Goal: Entertainment & Leisure: Consume media (video, audio)

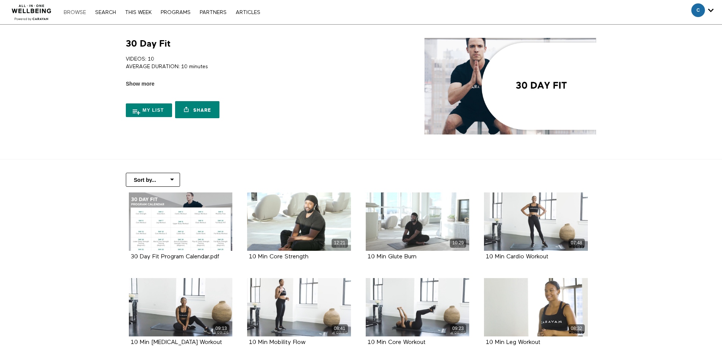
click at [71, 13] on link "Browse" at bounding box center [75, 12] width 30 height 5
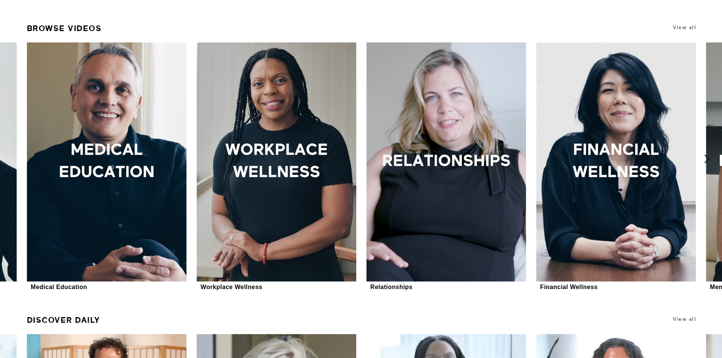
scroll to position [492, 0]
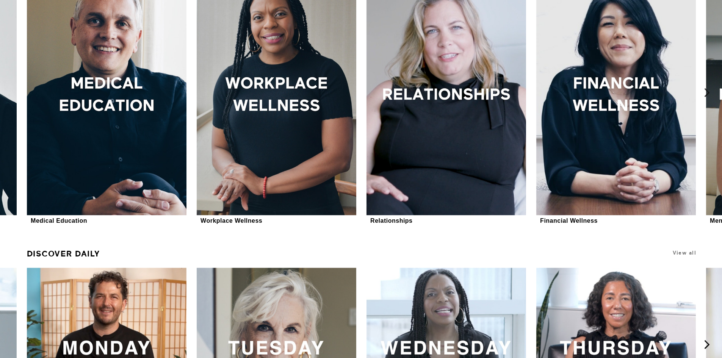
click at [706, 89] on icon at bounding box center [706, 92] width 9 height 9
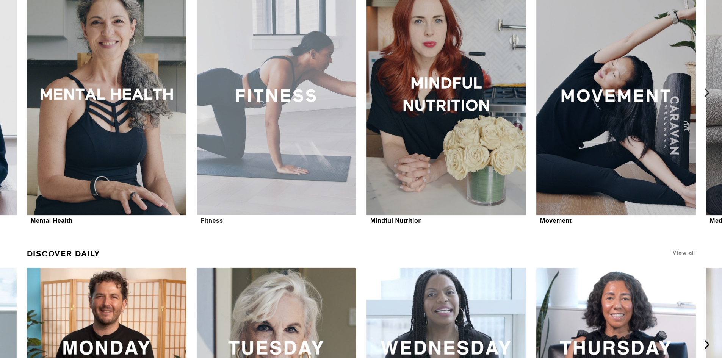
click at [282, 109] on div at bounding box center [276, 95] width 159 height 239
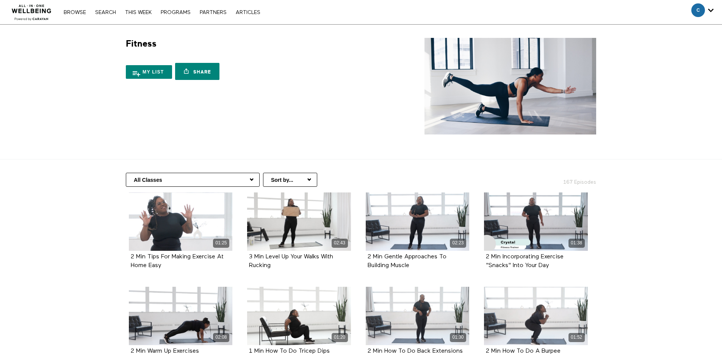
click at [268, 181] on select "Sort by... Alphabetical Release date" at bounding box center [290, 180] width 54 height 14
click at [218, 176] on select "All Classes Fitness Basics Workouts Over 10 Minutes Strength Training HIIT & Ca…" at bounding box center [193, 180] width 134 height 14
select select "https://app.allinonewellbeing.com/fitness-3/season:5"
click at [126, 173] on select "All Classes Fitness Basics Workouts Over 10 Minutes Strength Training HIIT & Ca…" at bounding box center [193, 180] width 134 height 14
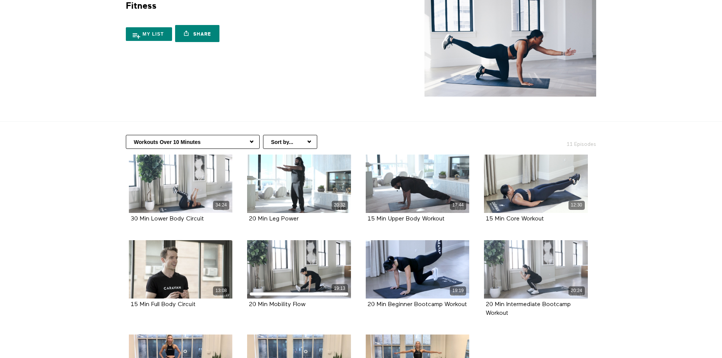
scroll to position [152, 0]
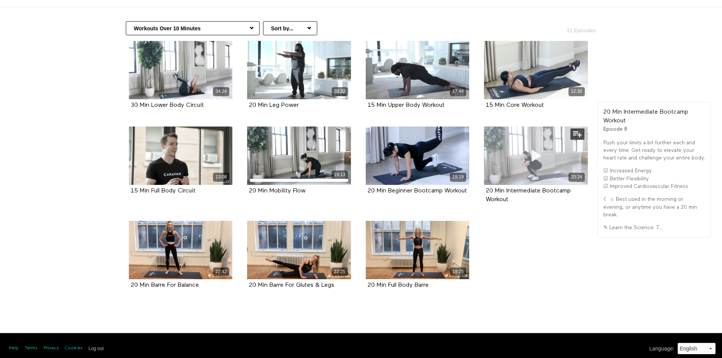
click at [519, 145] on div "20:24" at bounding box center [536, 156] width 104 height 58
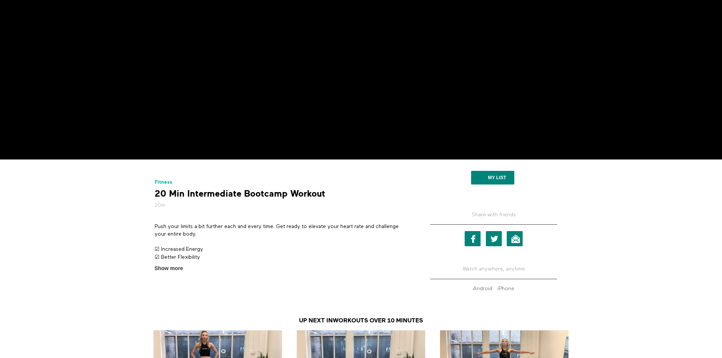
scroll to position [189, 0]
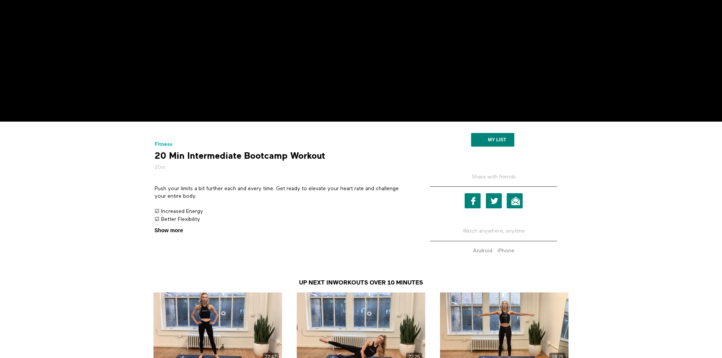
click at [163, 230] on span "Show more" at bounding box center [169, 231] width 28 height 8
click at [0, 0] on input "Show more Show less" at bounding box center [0, 0] width 0 height 0
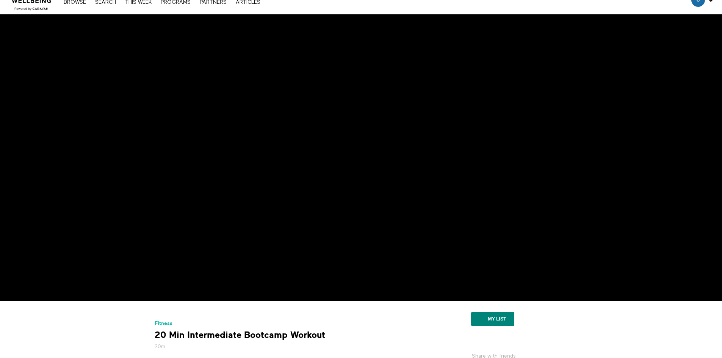
scroll to position [0, 0]
